Goal: Check status: Check status

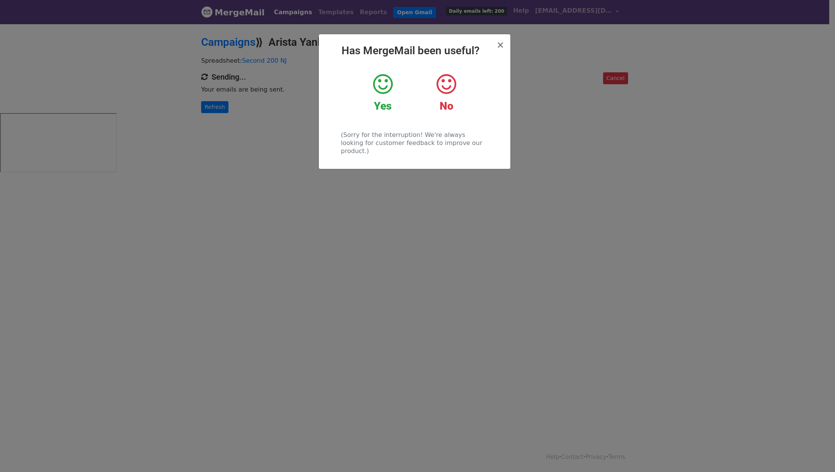
click at [382, 85] on icon at bounding box center [383, 84] width 20 height 23
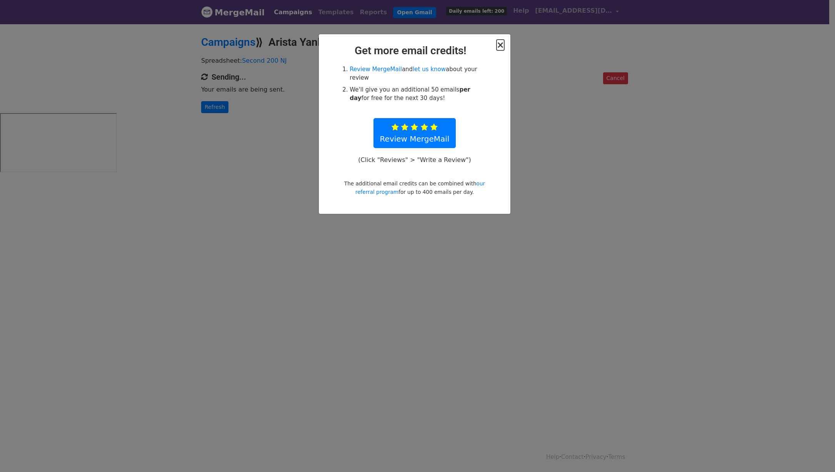
click at [503, 46] on span "×" at bounding box center [500, 45] width 8 height 11
